Goal: Task Accomplishment & Management: Manage account settings

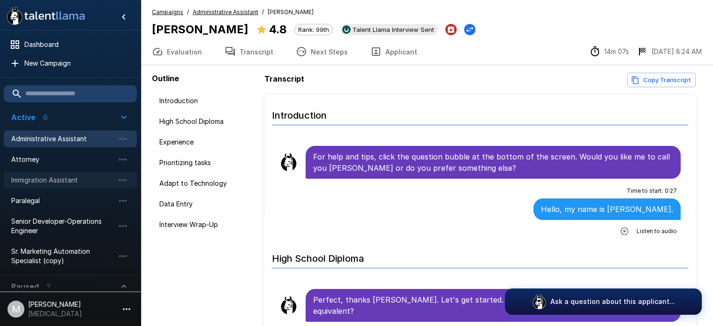
click at [48, 172] on div "Immigration Assistant" at bounding box center [70, 180] width 133 height 17
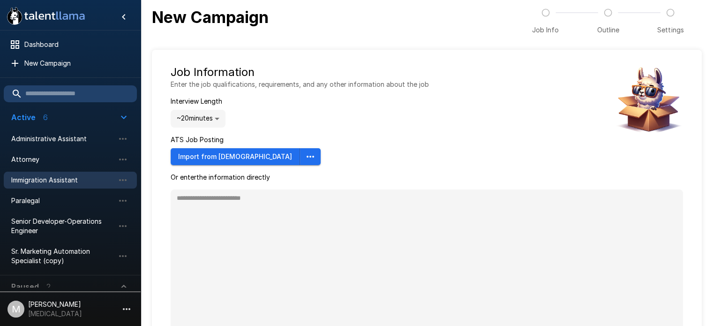
type textarea "*"
click at [62, 179] on span "Immigration Assistant" at bounding box center [62, 179] width 103 height 9
type textarea "*"
click at [62, 179] on span "Immigration Assistant" at bounding box center [62, 179] width 103 height 9
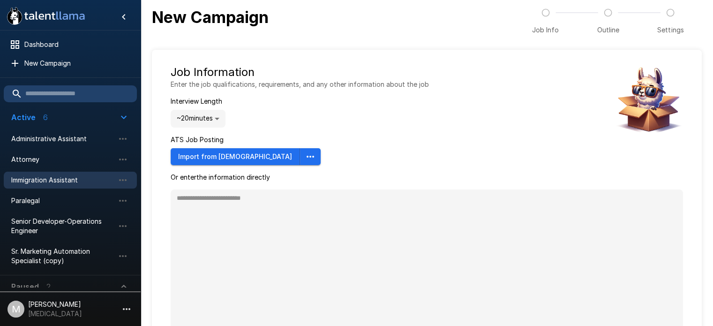
type textarea "*"
click at [39, 159] on span "Attorney" at bounding box center [62, 159] width 103 height 9
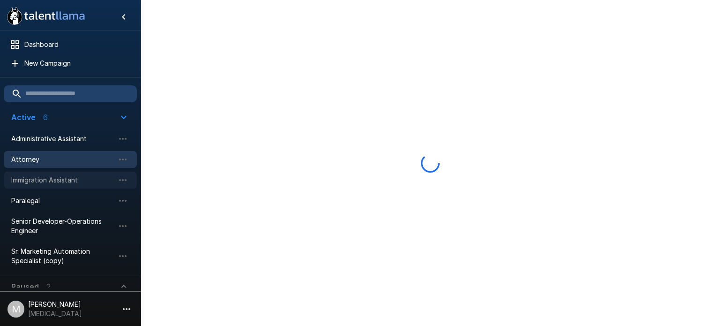
click at [68, 175] on span "Immigration Assistant" at bounding box center [62, 179] width 103 height 9
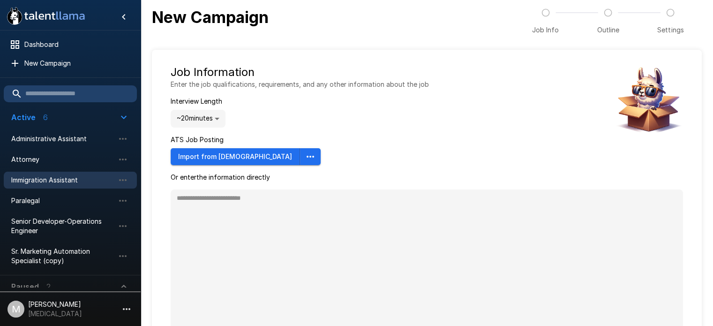
type textarea "*"
click at [53, 198] on span "Paralegal" at bounding box center [62, 200] width 103 height 9
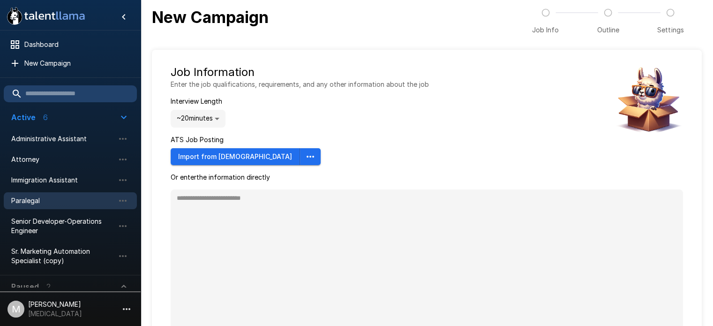
type textarea "*"
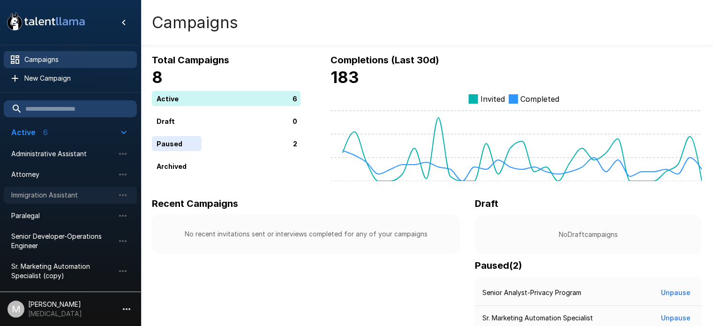
click at [64, 195] on span "Immigration Assistant" at bounding box center [62, 194] width 103 height 9
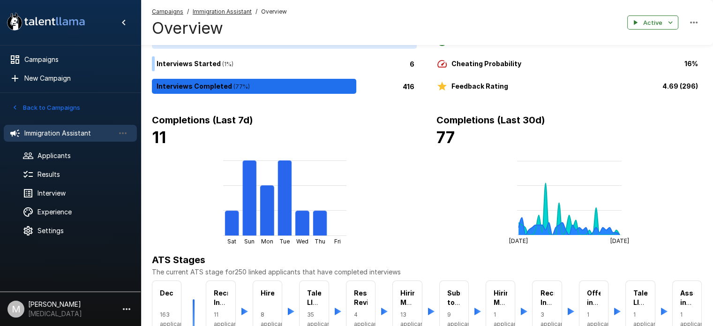
scroll to position [79, 0]
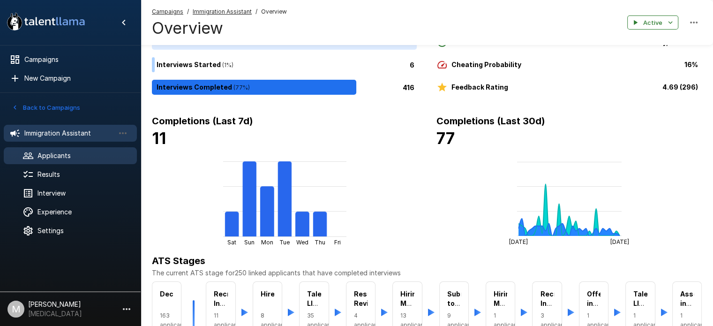
click at [98, 158] on span "Applicants" at bounding box center [84, 155] width 92 height 9
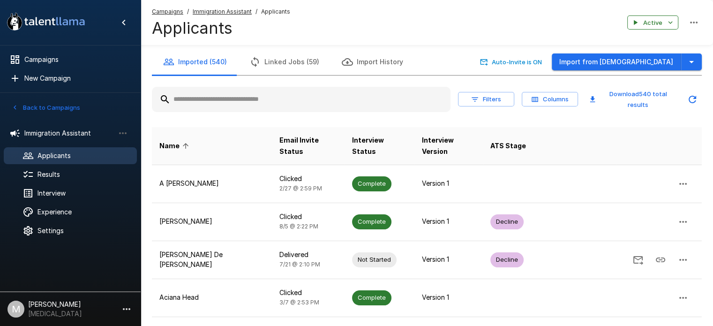
click at [259, 98] on input "text" at bounding box center [301, 99] width 299 height 17
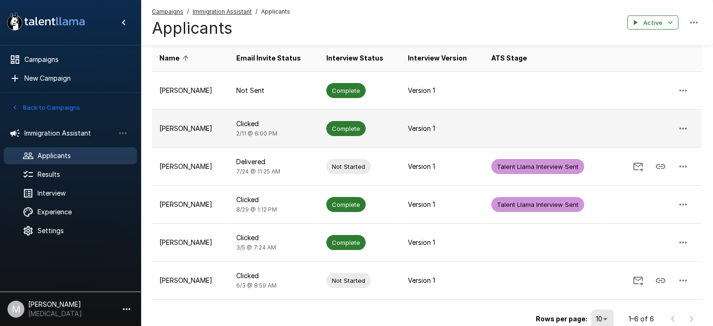
scroll to position [75, 0]
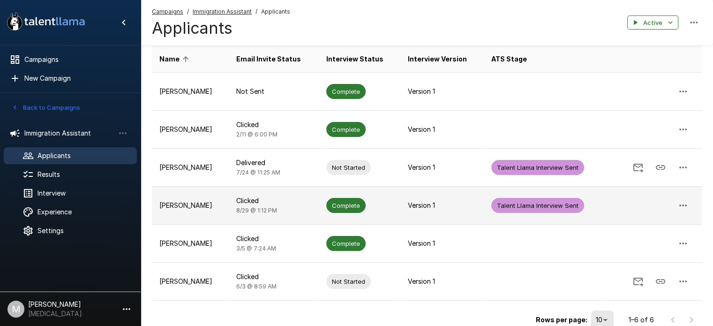
type input "****"
click at [229, 214] on td "Emily Patsios" at bounding box center [190, 206] width 77 height 38
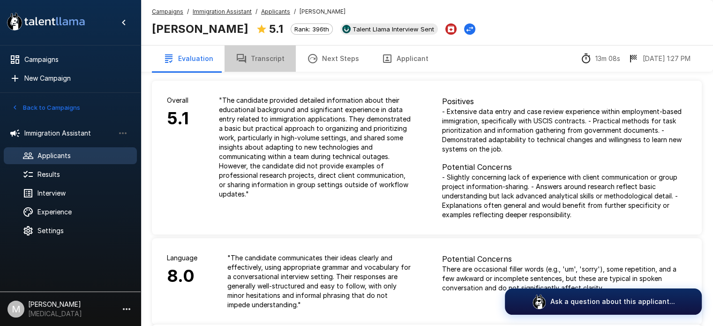
click at [264, 50] on button "Transcript" at bounding box center [260, 58] width 71 height 26
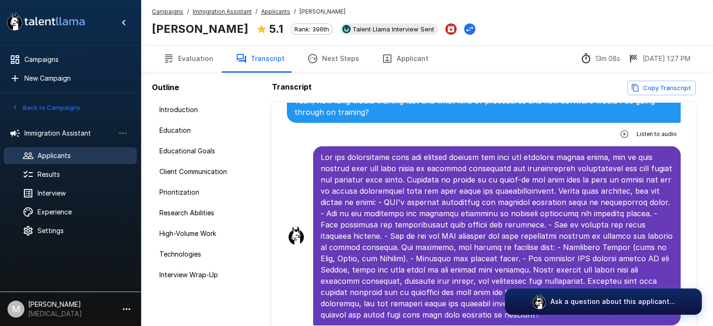
scroll to position [62, 0]
